Goal: Information Seeking & Learning: Find contact information

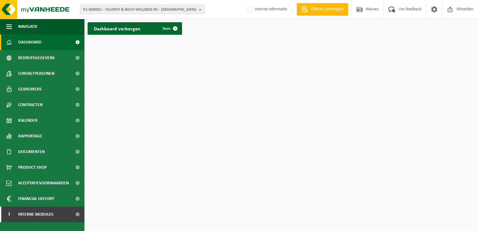
click at [201, 12] on b "button" at bounding box center [202, 9] width 6 height 9
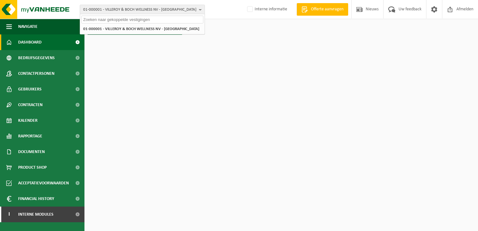
click at [131, 20] on input "text" at bounding box center [142, 20] width 122 height 8
paste input "10-099497"
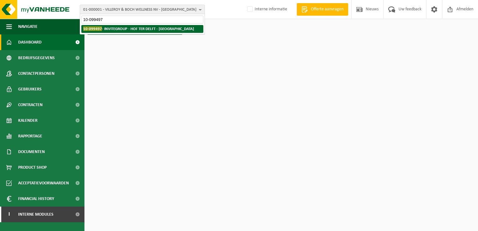
type input "10-099497"
click at [120, 28] on strong "10-099497 - INVITEGROUP - HOF TER DELFT - EKEREN" at bounding box center [138, 28] width 111 height 5
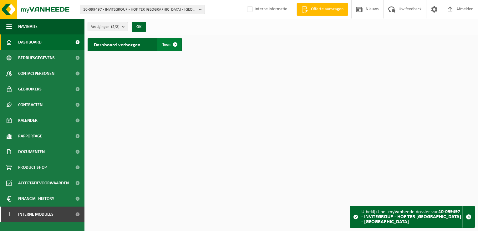
click at [172, 44] on span at bounding box center [175, 44] width 13 height 13
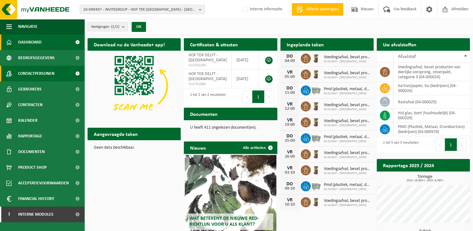
click at [65, 71] on link "Contactpersonen" at bounding box center [42, 74] width 84 height 16
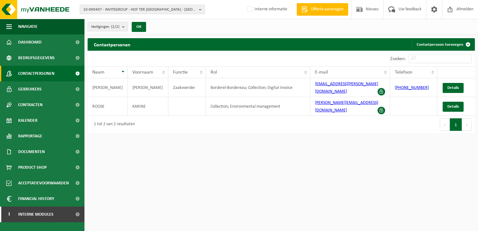
click at [201, 9] on b "button" at bounding box center [202, 9] width 6 height 9
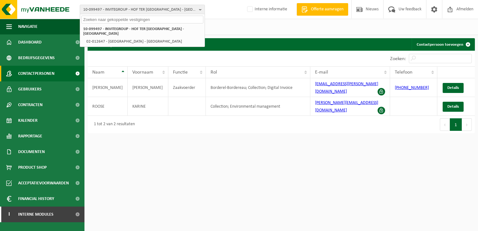
click at [145, 21] on input "text" at bounding box center [142, 20] width 122 height 8
click at [110, 20] on input "text" at bounding box center [142, 20] width 122 height 8
paste input "01-081517"
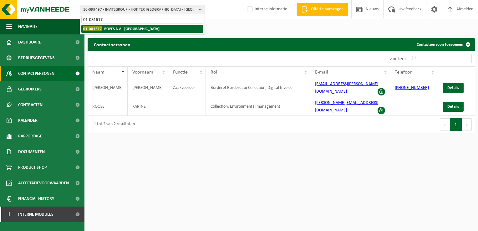
type input "01-081517"
click at [107, 29] on strong "01-081517 - ROEFS NV - ANTWERPEN" at bounding box center [121, 28] width 76 height 5
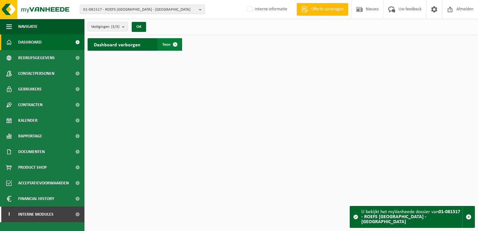
drag, startPoint x: 176, startPoint y: 45, endPoint x: 175, endPoint y: 48, distance: 3.2
click at [176, 45] on span at bounding box center [175, 44] width 13 height 13
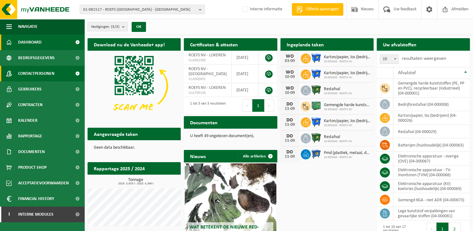
drag, startPoint x: 57, startPoint y: 72, endPoint x: 75, endPoint y: 77, distance: 18.7
click at [57, 72] on link "Contactpersonen" at bounding box center [42, 74] width 84 height 16
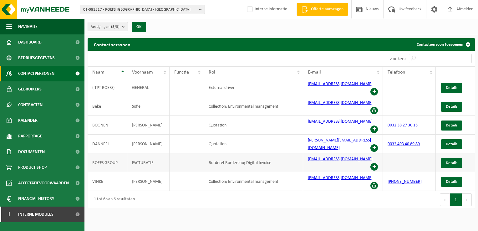
click at [402, 153] on td at bounding box center [409, 162] width 53 height 19
click at [201, 11] on b "button" at bounding box center [202, 9] width 6 height 9
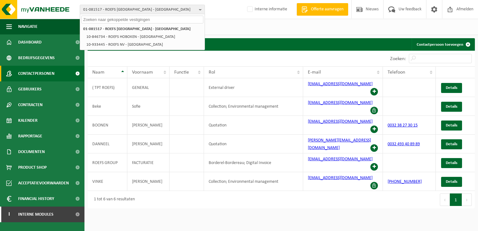
click at [138, 20] on input "text" at bounding box center [142, 20] width 122 height 8
paste input "10-929238"
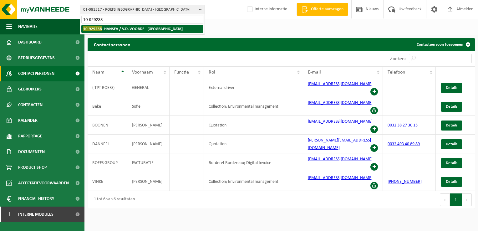
type input "10-929238"
click at [137, 28] on strong "10-929238 - HANSEA / V.D. VOORDE - WACHTEBEKE" at bounding box center [132, 28] width 99 height 5
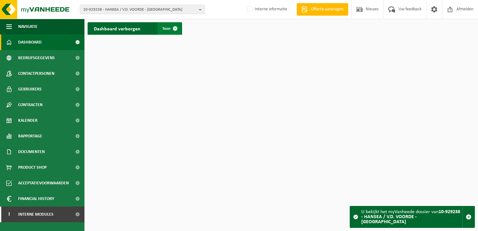
drag, startPoint x: 175, startPoint y: 30, endPoint x: 170, endPoint y: 32, distance: 5.0
click at [175, 30] on span at bounding box center [175, 28] width 13 height 13
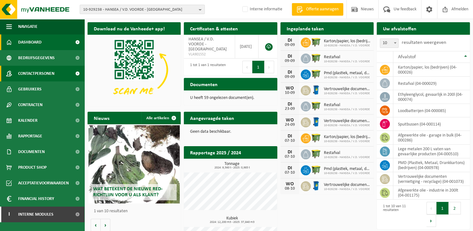
click at [65, 73] on link "Contactpersonen" at bounding box center [42, 74] width 84 height 16
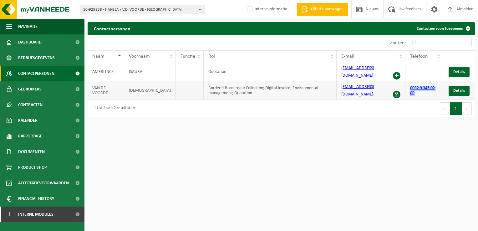
drag, startPoint x: 410, startPoint y: 84, endPoint x: 434, endPoint y: 91, distance: 24.8
click at [434, 91] on td "0032 9 345 02 00" at bounding box center [424, 90] width 38 height 19
copy link "0032 9 345 02 00"
click at [198, 9] on button "10-929238 - HANSEA / V.D. VOORDE - WACHTEBEKE" at bounding box center [142, 9] width 125 height 9
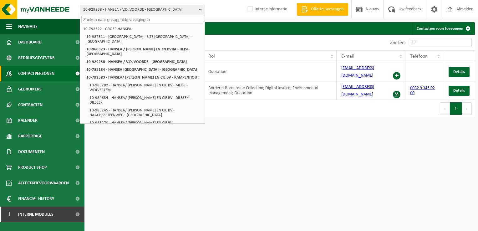
click at [113, 23] on input "text" at bounding box center [142, 20] width 122 height 8
paste input "10-781830"
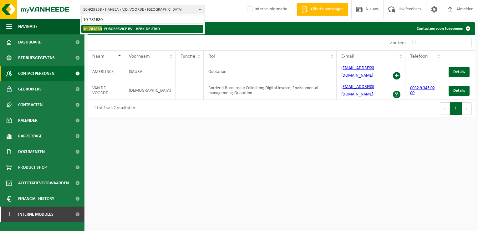
type input "10-781830"
click at [122, 27] on strong "10-781830 - EUROSERVICE BV - HERK-DE-STAD" at bounding box center [121, 28] width 77 height 5
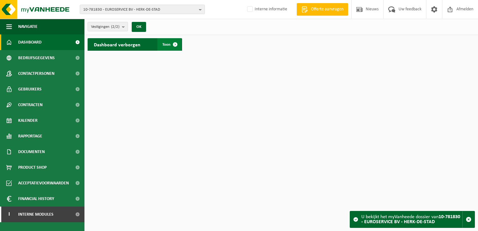
click at [173, 45] on span at bounding box center [175, 44] width 13 height 13
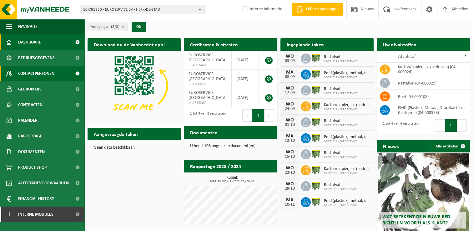
click at [49, 74] on span "Contactpersonen" at bounding box center [36, 74] width 36 height 16
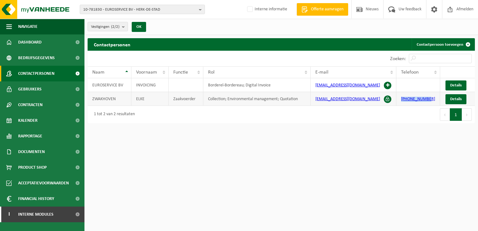
drag, startPoint x: 403, startPoint y: 101, endPoint x: 436, endPoint y: 99, distance: 33.2
click at [436, 99] on td "+32 11220206" at bounding box center [418, 99] width 44 height 14
drag, startPoint x: 436, startPoint y: 99, endPoint x: 421, endPoint y: 98, distance: 15.6
copy link "+32 11220206"
click at [196, 8] on button "10-781830 - EUROSERVICE BV - HERK-DE-STAD" at bounding box center [142, 9] width 125 height 9
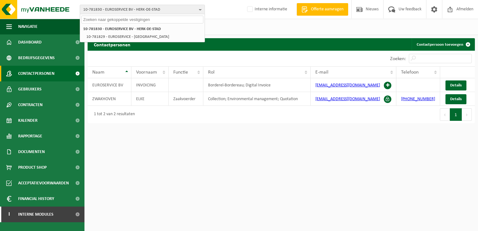
click at [100, 21] on input "text" at bounding box center [142, 20] width 122 height 8
paste input "10-933939"
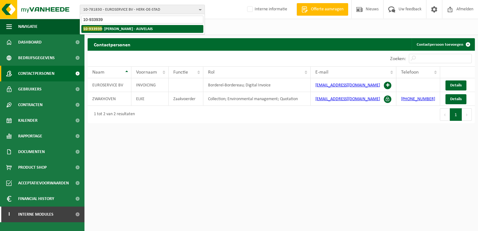
type input "10-933939"
click at [109, 27] on strong "10-933939 - RAPISARDA - AUVELAIS" at bounding box center [117, 28] width 69 height 5
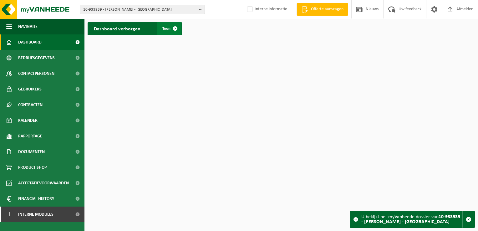
click at [175, 28] on span at bounding box center [175, 28] width 13 height 13
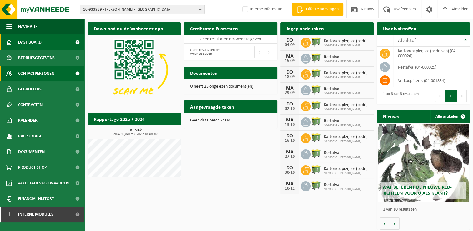
click at [32, 73] on span "Contactpersonen" at bounding box center [36, 74] width 36 height 16
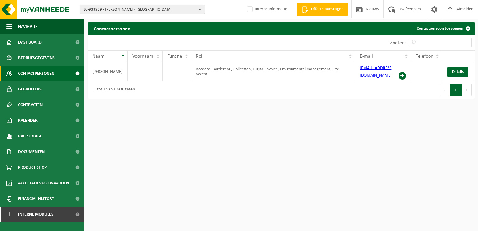
click at [198, 9] on button "10-933939 - RAPISARDA - AUVELAIS" at bounding box center [142, 9] width 125 height 9
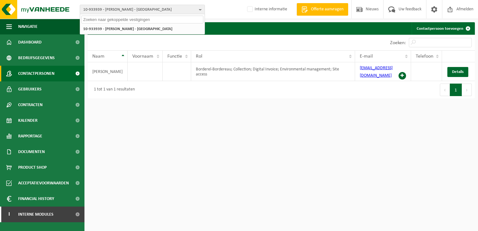
click at [110, 18] on input "text" at bounding box center [142, 20] width 122 height 8
paste input "10-941489"
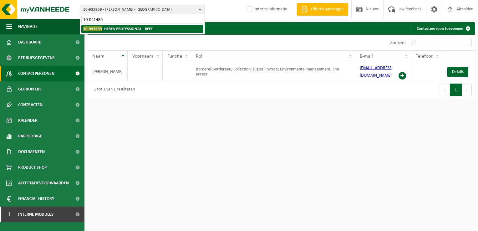
type input "10-941489"
click at [111, 28] on strong "10-941489 - HEBEA PROFESSIONAL - REET" at bounding box center [117, 28] width 69 height 5
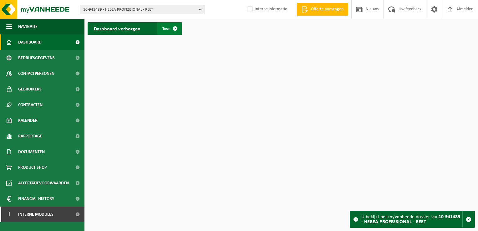
click at [176, 31] on span at bounding box center [175, 28] width 13 height 13
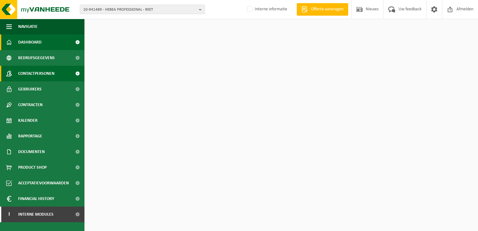
click at [57, 72] on link "Contactpersonen" at bounding box center [42, 74] width 84 height 16
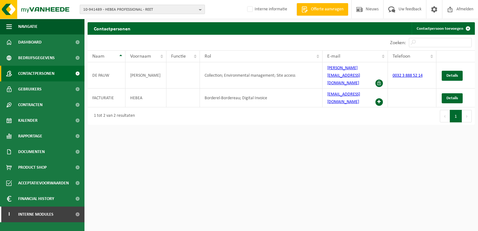
drag, startPoint x: 201, startPoint y: 8, endPoint x: 194, endPoint y: 9, distance: 7.6
click at [201, 8] on b "button" at bounding box center [202, 9] width 6 height 9
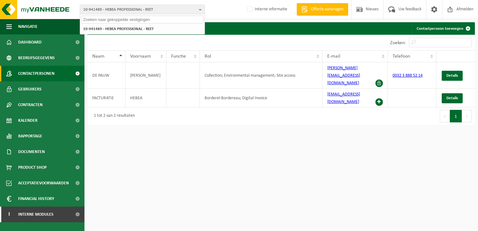
click at [108, 20] on input "text" at bounding box center [142, 20] width 122 height 8
paste input "10-924341"
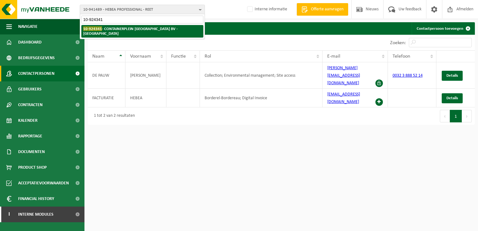
type input "10-924341"
click at [128, 28] on strong "10-924341 - CONTAINERPLEIN ANTWERPEN BV - ANTWERPEN" at bounding box center [130, 30] width 94 height 9
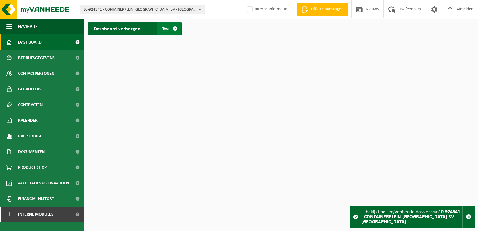
click at [174, 28] on span at bounding box center [175, 28] width 13 height 13
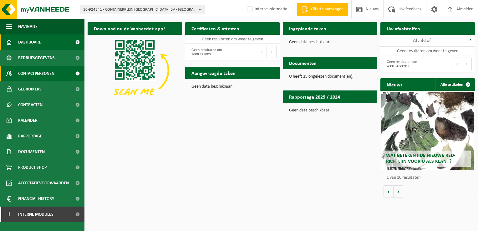
click at [48, 70] on span "Contactpersonen" at bounding box center [36, 74] width 36 height 16
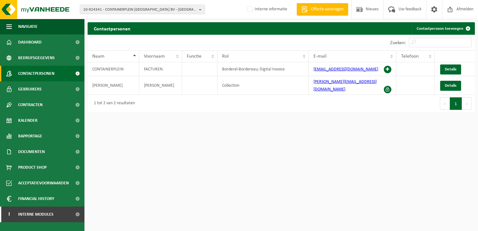
click at [197, 10] on button "10-924341 - CONTAINERPLEIN ANTWERPEN BV - ANTWERPEN" at bounding box center [142, 9] width 125 height 9
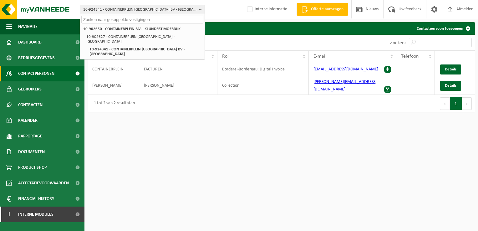
click at [113, 19] on input "text" at bounding box center [142, 20] width 122 height 8
paste input "10-890576"
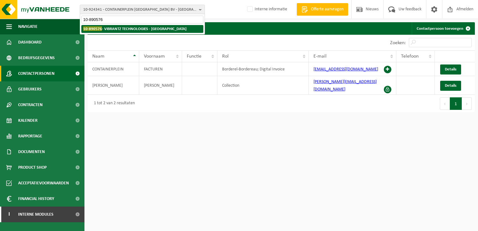
type input "10-890576"
click at [112, 27] on strong "10-890576 - VIBRANTZ TECHNOLOGIES - SAINT-GHISLAIN" at bounding box center [134, 28] width 103 height 5
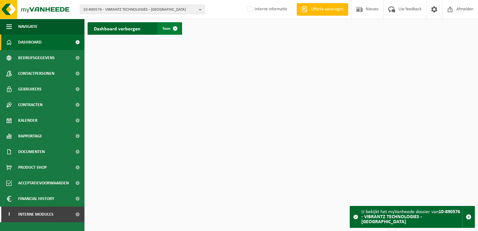
drag, startPoint x: 177, startPoint y: 30, endPoint x: 173, endPoint y: 30, distance: 4.4
click at [177, 30] on span at bounding box center [175, 28] width 13 height 13
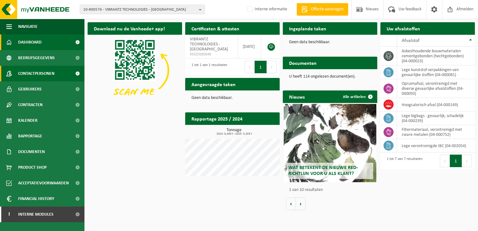
click at [59, 72] on link "Contactpersonen" at bounding box center [42, 74] width 84 height 16
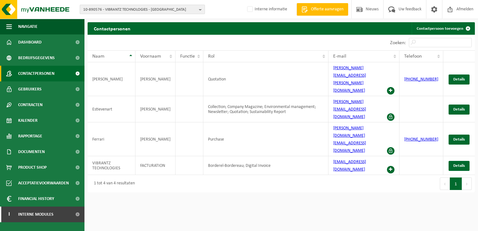
drag, startPoint x: 198, startPoint y: 10, endPoint x: 162, endPoint y: 9, distance: 36.0
click at [198, 10] on button "10-890576 - VIBRANTZ TECHNOLOGIES - [GEOGRAPHIC_DATA]" at bounding box center [142, 9] width 125 height 9
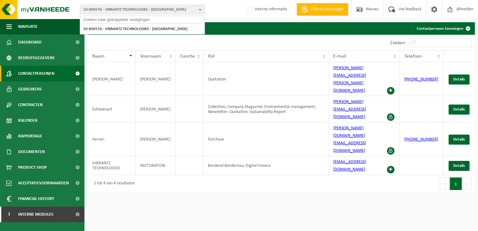
click at [117, 17] on input "text" at bounding box center [142, 20] width 122 height 8
paste input "10-966353"
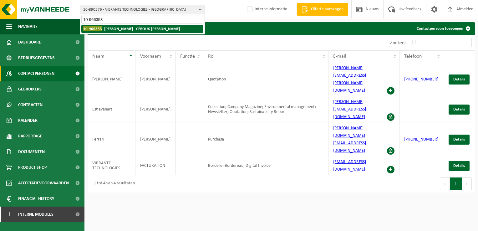
type input "10-966353"
click at [107, 28] on strong "10-966353 - DETOURNAY LUDOVIC - CÉROUX-MOUSTY" at bounding box center [131, 28] width 97 height 5
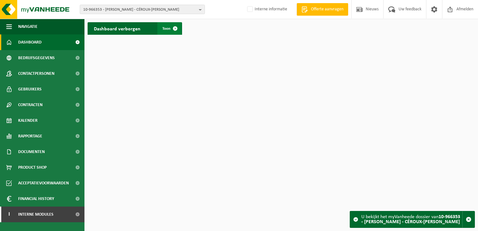
drag, startPoint x: 174, startPoint y: 28, endPoint x: 166, endPoint y: 31, distance: 8.5
click at [174, 28] on span at bounding box center [175, 28] width 13 height 13
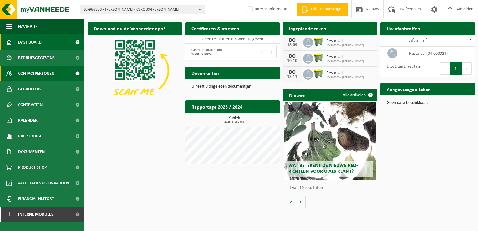
click at [49, 75] on span "Contactpersonen" at bounding box center [36, 74] width 36 height 16
